Goal: Task Accomplishment & Management: Use online tool/utility

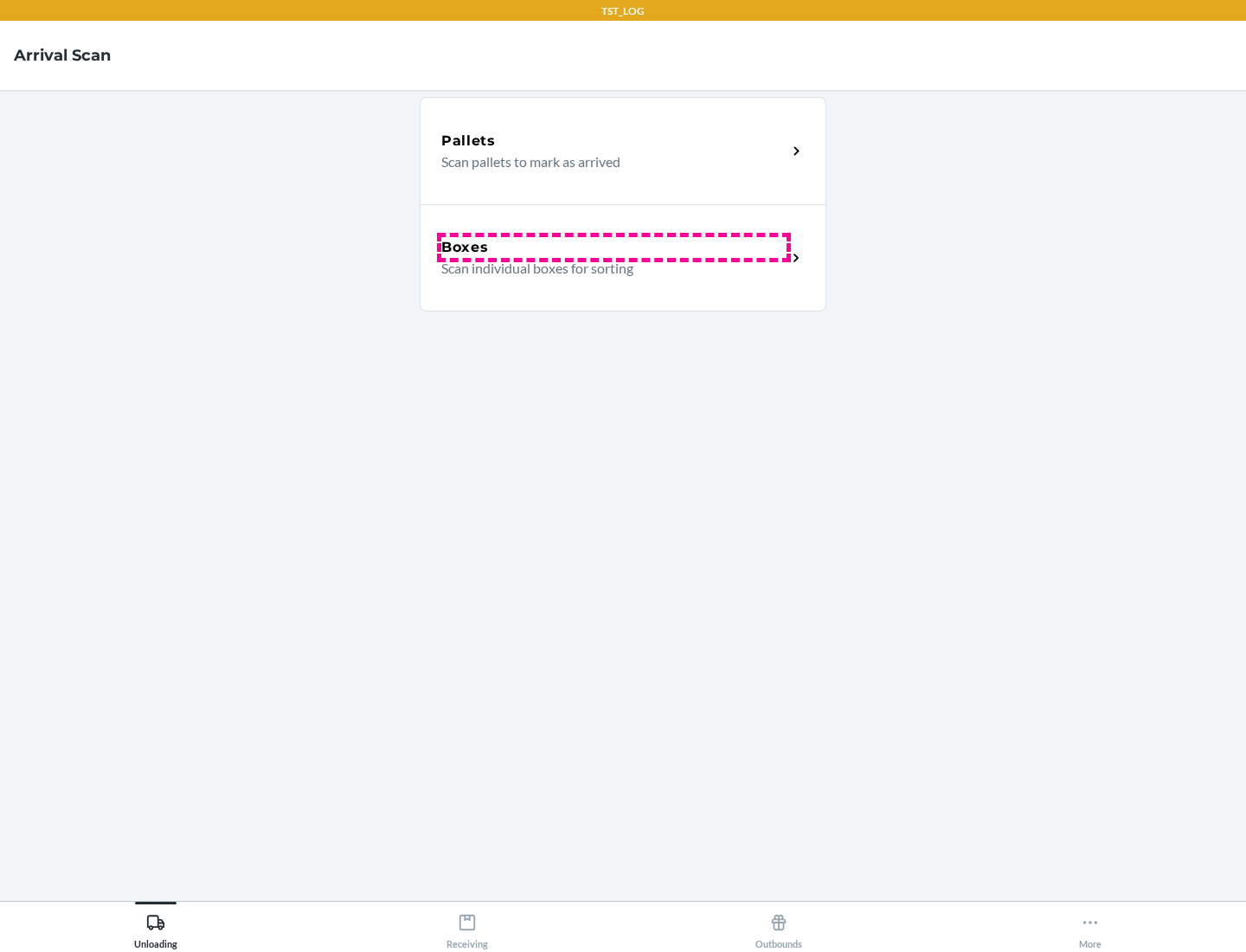
click at [614, 247] on div "Boxes" at bounding box center [614, 247] width 345 height 21
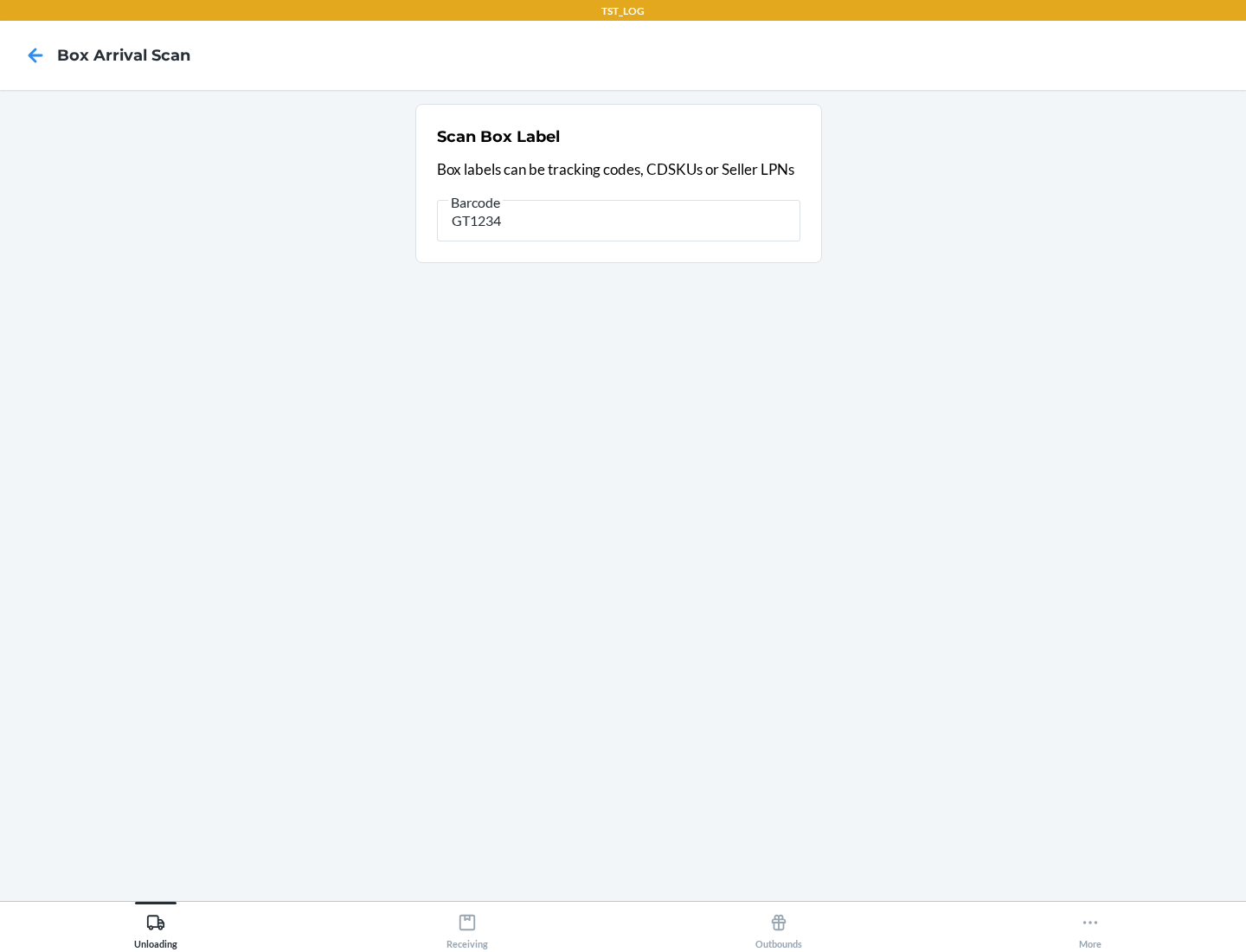
type input "GT1234"
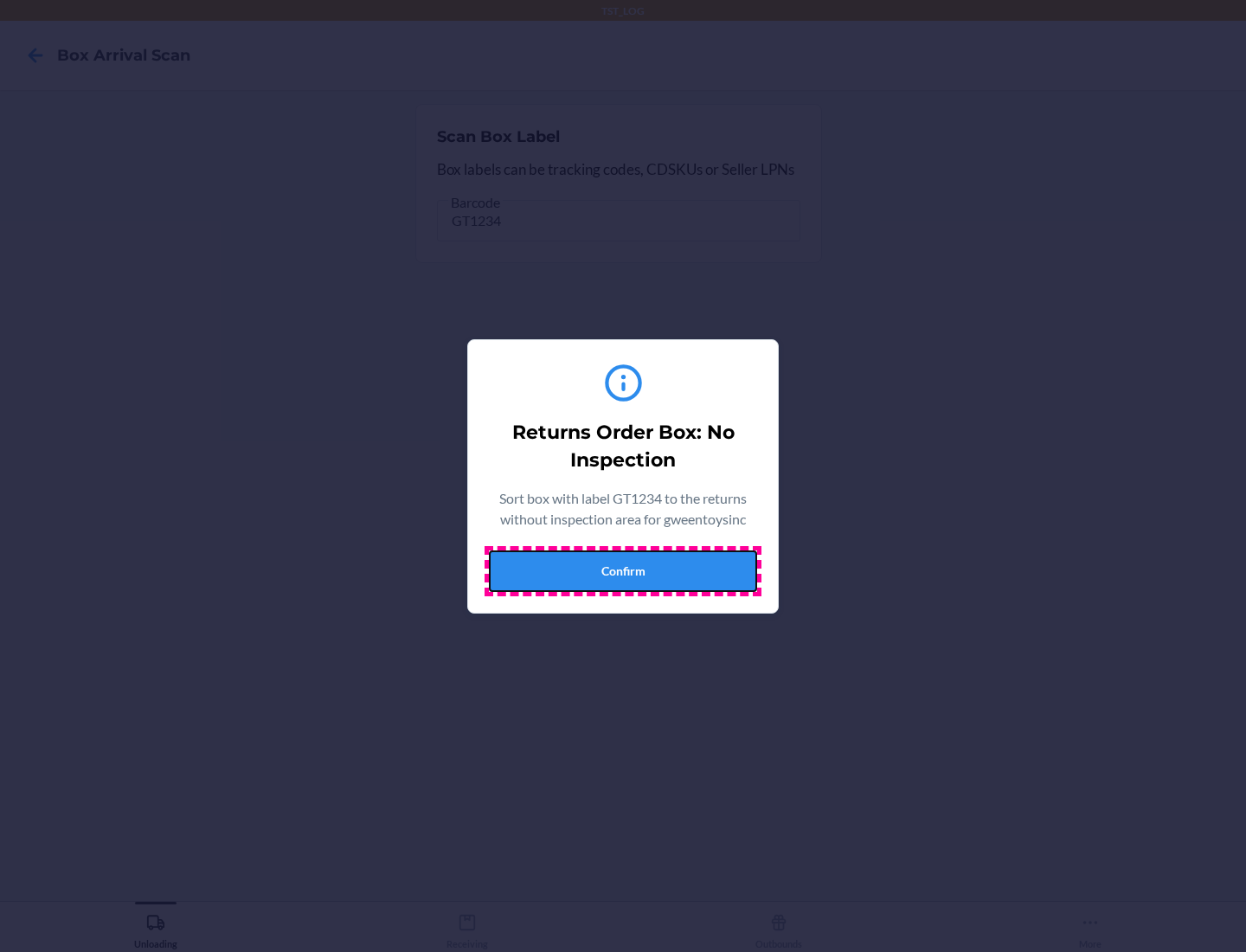
click at [623, 570] on button "Confirm" at bounding box center [623, 570] width 269 height 41
